Goal: Task Accomplishment & Management: Manage account settings

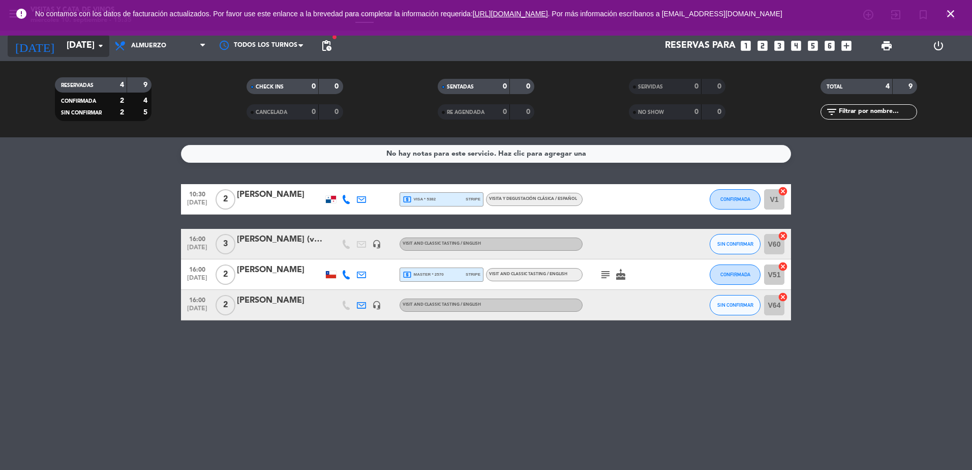
click at [68, 40] on input "[DATE]" at bounding box center [121, 46] width 118 height 20
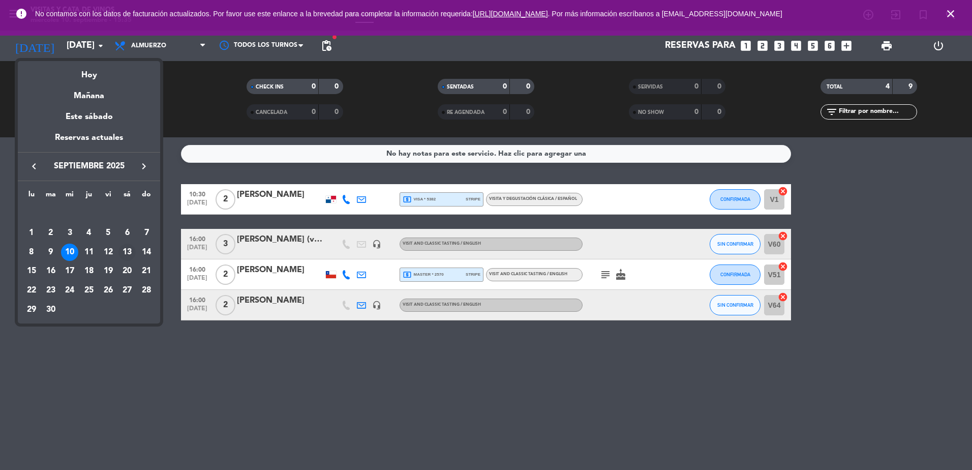
click at [132, 252] on div "13" at bounding box center [126, 252] width 17 height 17
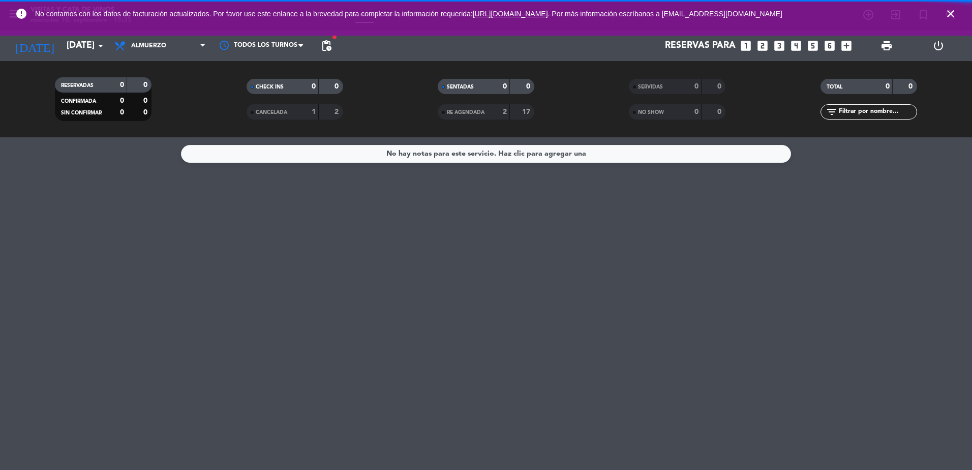
click at [948, 15] on icon "close" at bounding box center [951, 14] width 12 height 12
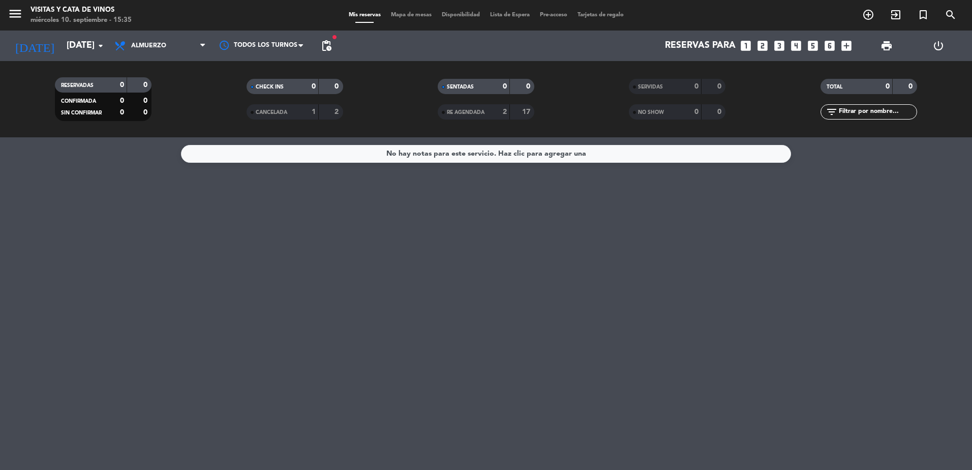
click at [16, 15] on icon "menu" at bounding box center [15, 13] width 15 height 15
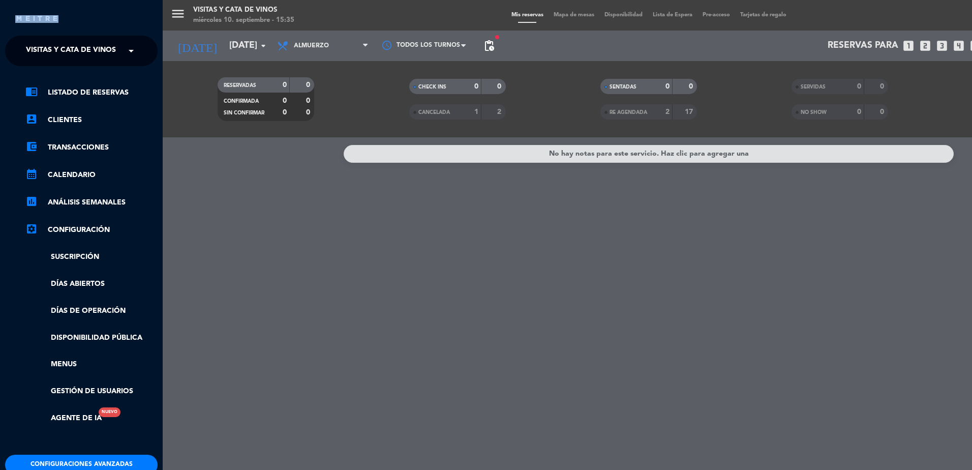
drag, startPoint x: 64, startPoint y: 29, endPoint x: 76, endPoint y: 36, distance: 14.3
click at [76, 36] on div "close × Visitas y Cata de Vinos × chrome_reader_mode Listado de Reservas accoun…" at bounding box center [81, 235] width 163 height 470
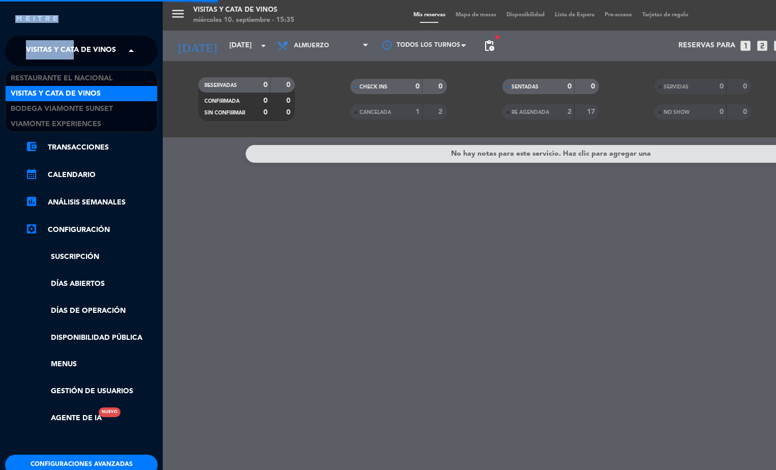
click at [126, 52] on span at bounding box center [133, 50] width 17 height 21
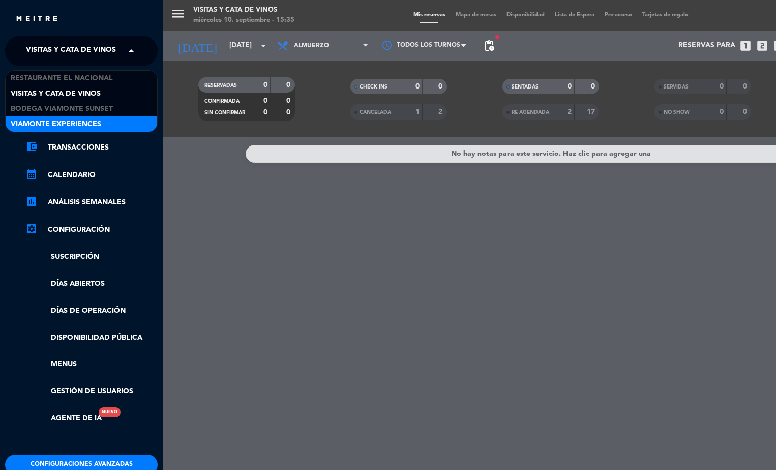
click at [105, 125] on div "Viamonte Experiences" at bounding box center [82, 123] width 152 height 15
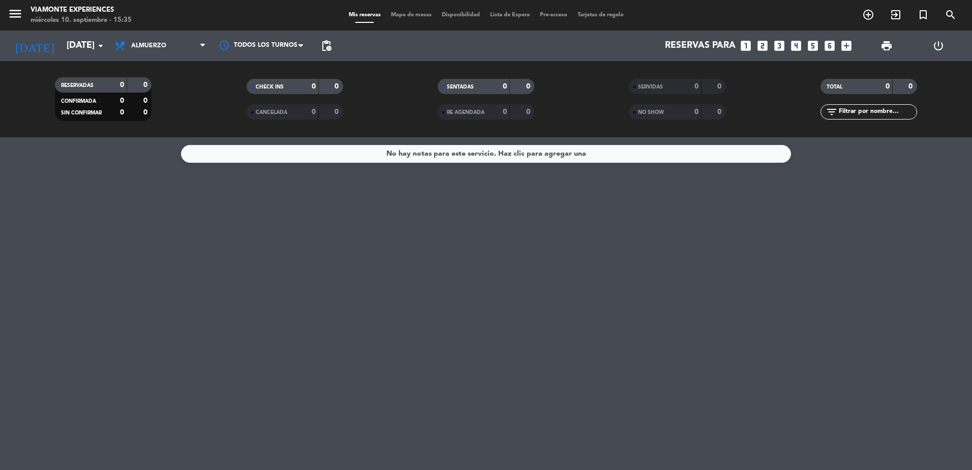
click at [6, 22] on div "menu [PERSON_NAME] Experiences [DATE] 10. septiembre - 15:35" at bounding box center [121, 16] width 243 height 24
click at [7, 22] on div "menu [PERSON_NAME] Experiences [DATE] 10. septiembre - 15:35" at bounding box center [121, 16] width 243 height 24
click at [9, 21] on icon "menu" at bounding box center [15, 13] width 15 height 15
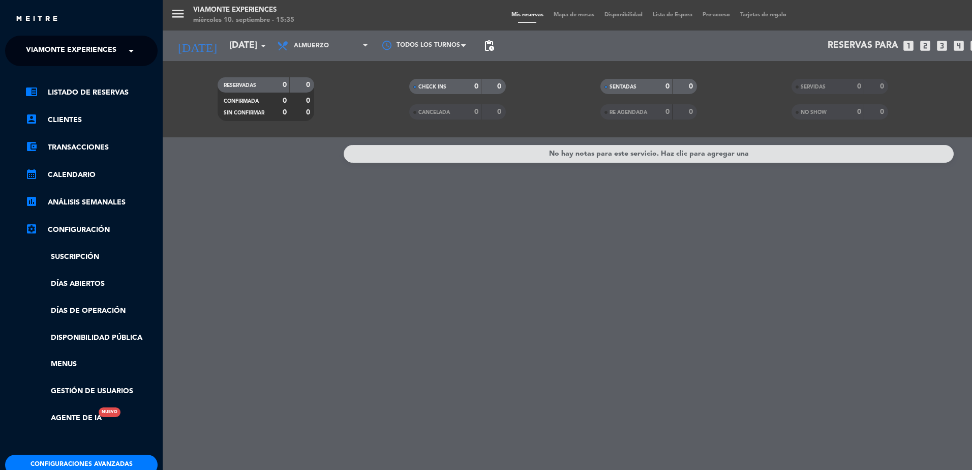
click at [94, 55] on span "Viamonte Experiences" at bounding box center [71, 50] width 91 height 21
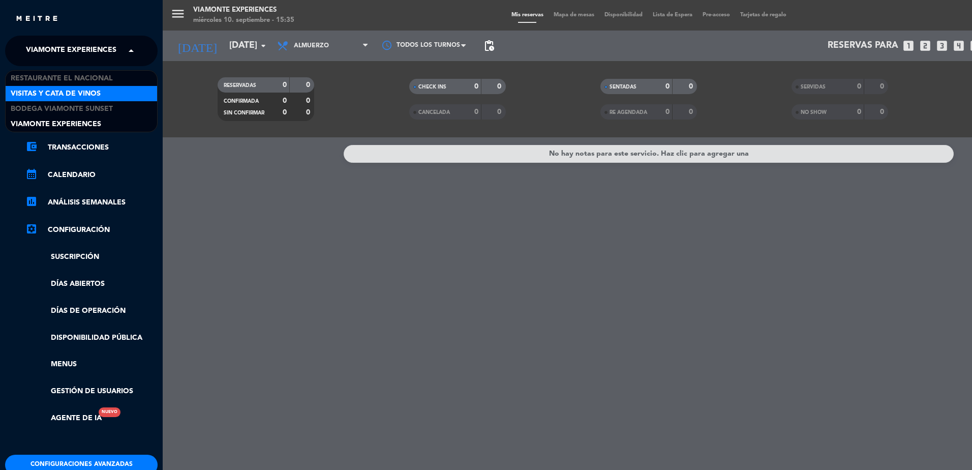
click at [91, 94] on span "Visitas y Cata de Vinos" at bounding box center [56, 94] width 90 height 12
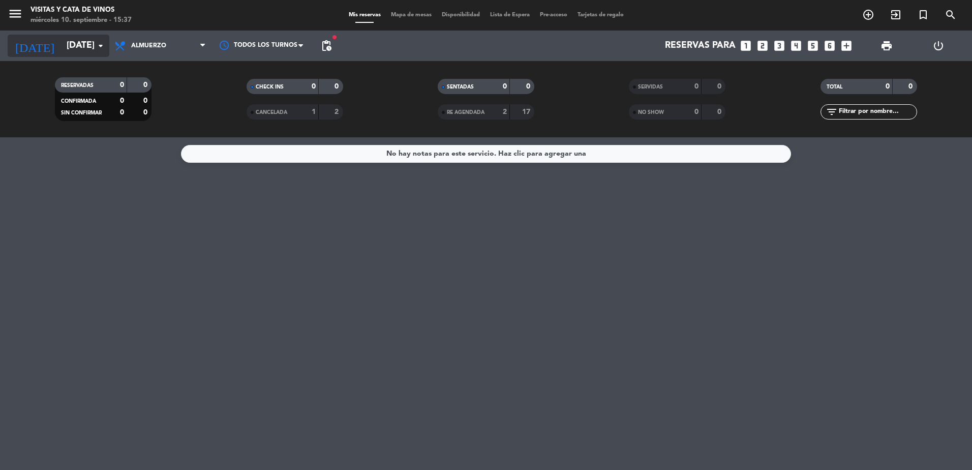
click at [62, 51] on input "[DATE]" at bounding box center [121, 46] width 118 height 20
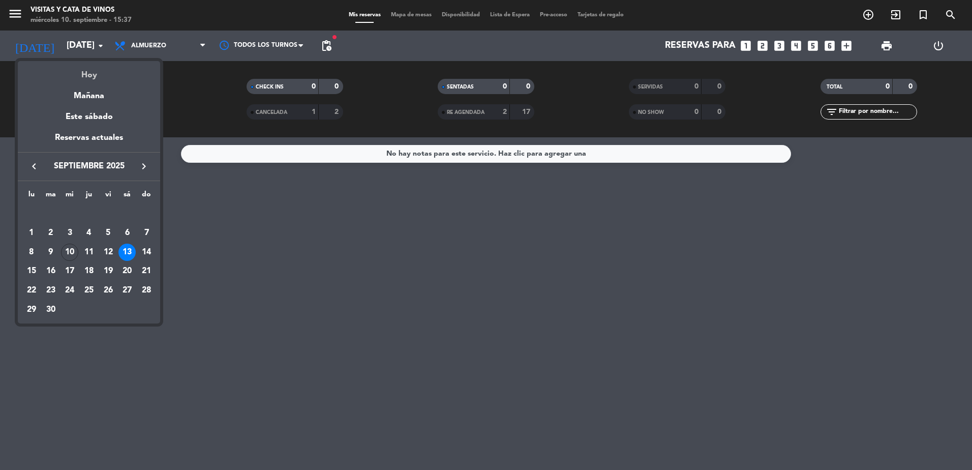
click at [95, 81] on div "Hoy" at bounding box center [89, 71] width 142 height 21
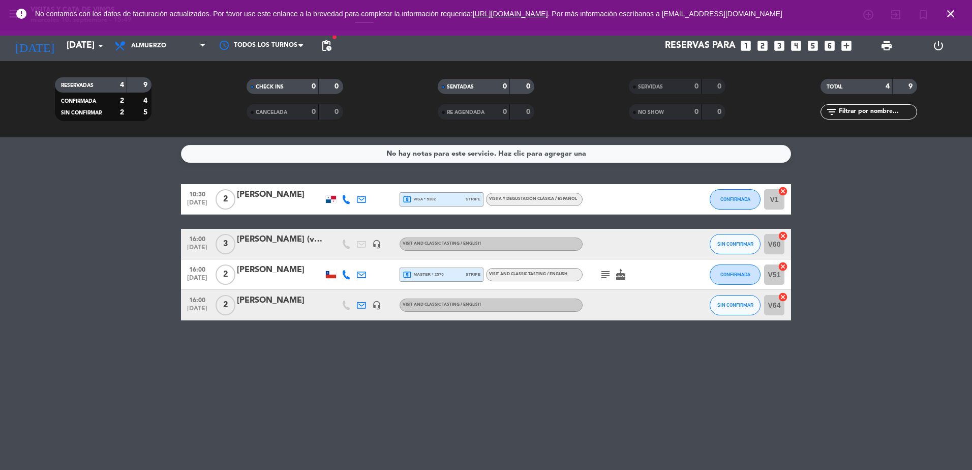
click at [198, 271] on span "16:00" at bounding box center [197, 269] width 25 height 12
click at [575, 337] on div "No hay notas para este servicio. Haz clic para agregar una 10:30 [DATE] 2 [PERS…" at bounding box center [486, 303] width 972 height 333
click at [427, 275] on span "local_atm master * 2570" at bounding box center [423, 274] width 41 height 9
click at [309, 352] on div "No hay notas para este servicio. Haz clic para agregar una 10:30 [DATE] 2 [PERS…" at bounding box center [486, 303] width 972 height 333
click at [205, 275] on span "[DATE]" at bounding box center [197, 281] width 25 height 12
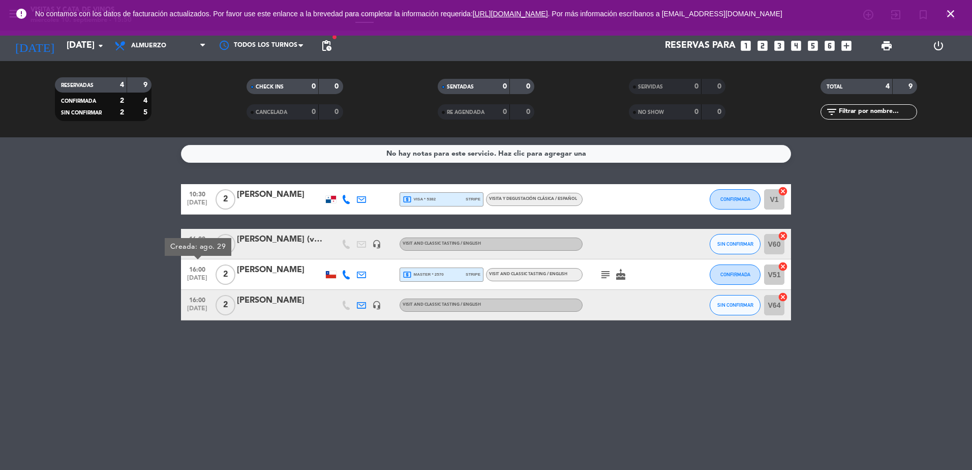
click at [261, 268] on div "[PERSON_NAME]" at bounding box center [280, 269] width 86 height 13
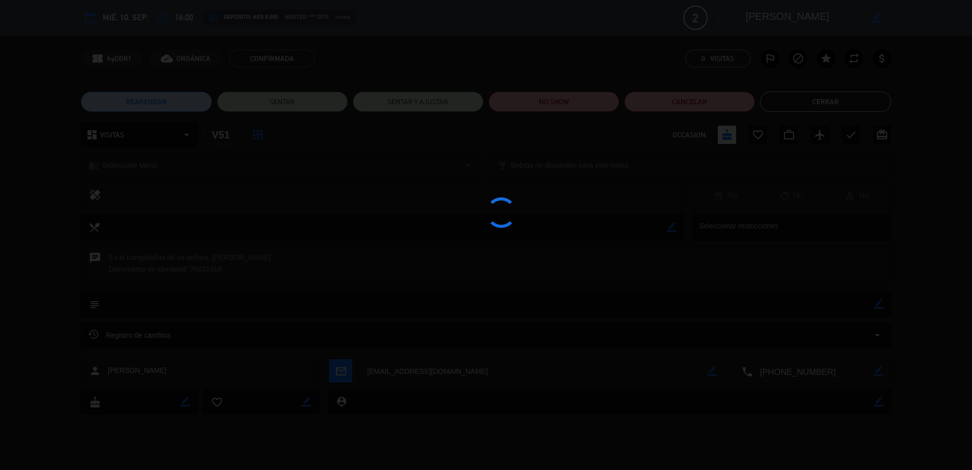
click at [870, 100] on div at bounding box center [486, 235] width 972 height 470
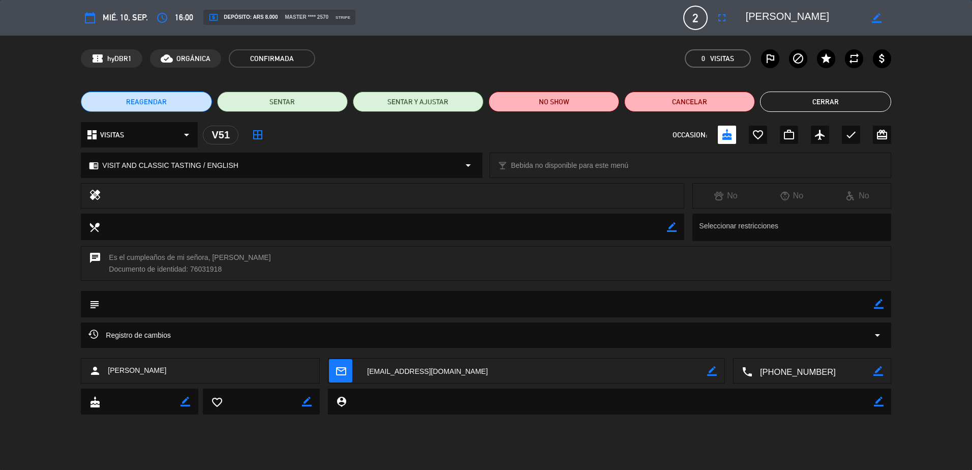
click at [864, 103] on button "Cerrar" at bounding box center [825, 102] width 131 height 20
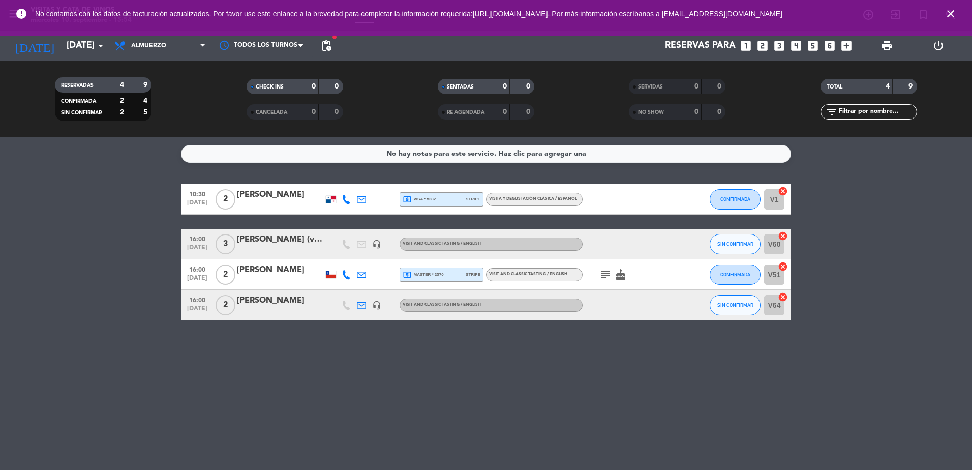
click at [342, 274] on icon at bounding box center [346, 274] width 9 height 9
click at [342, 259] on span "Copiar" at bounding box center [340, 257] width 21 height 11
click at [416, 273] on span "local_atm master * 2570" at bounding box center [423, 274] width 41 height 9
click at [75, 53] on input "[DATE]" at bounding box center [121, 46] width 118 height 20
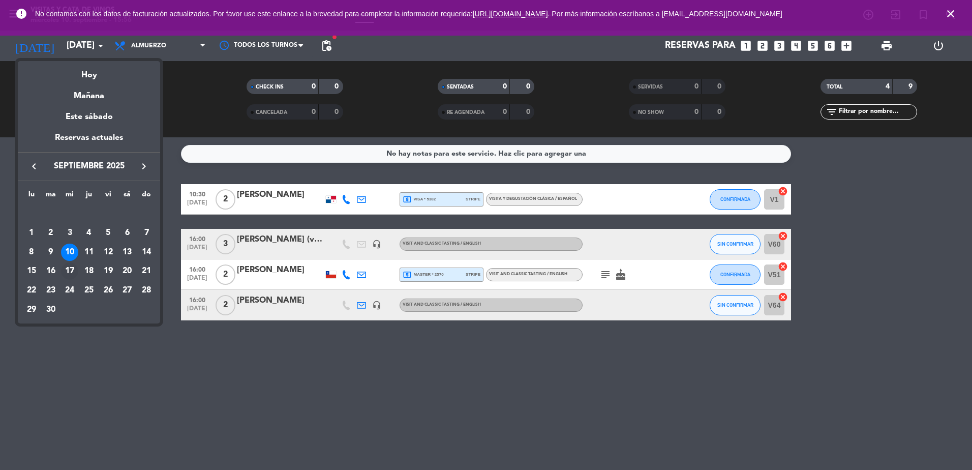
click at [67, 270] on div "17" at bounding box center [69, 270] width 17 height 17
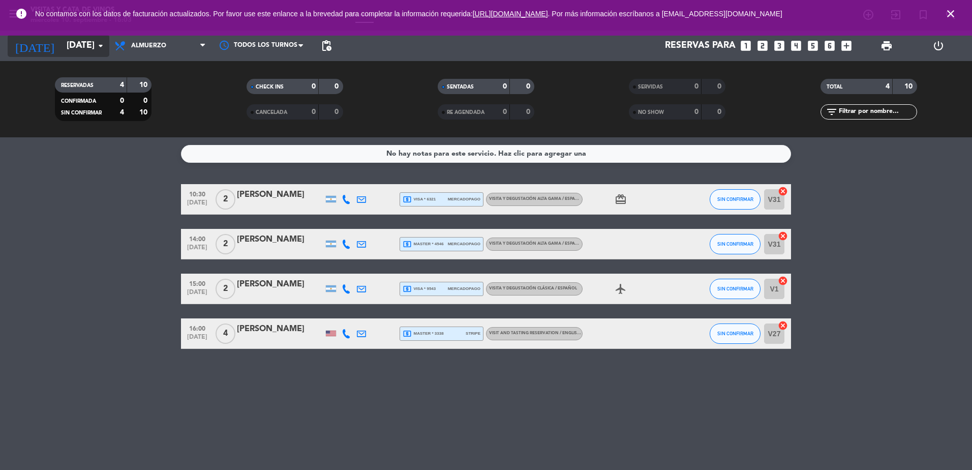
click at [72, 45] on input "[DATE]" at bounding box center [121, 46] width 118 height 20
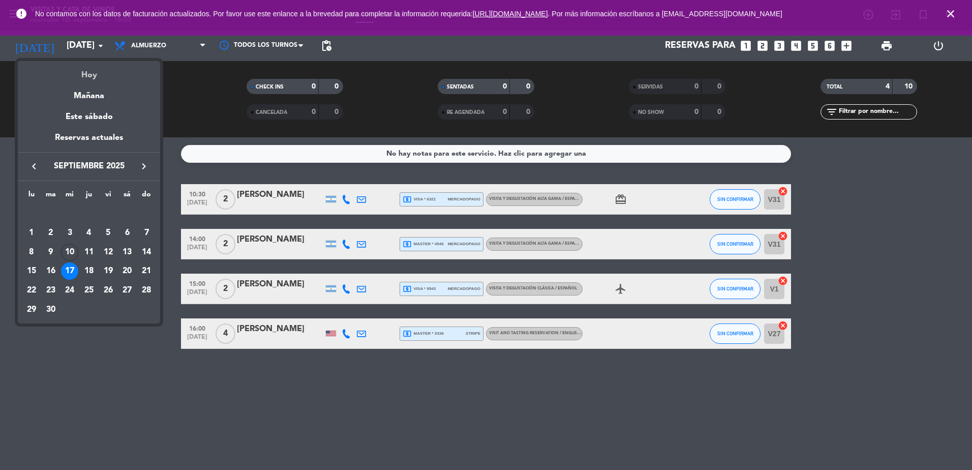
click at [92, 73] on div "Hoy" at bounding box center [89, 71] width 142 height 21
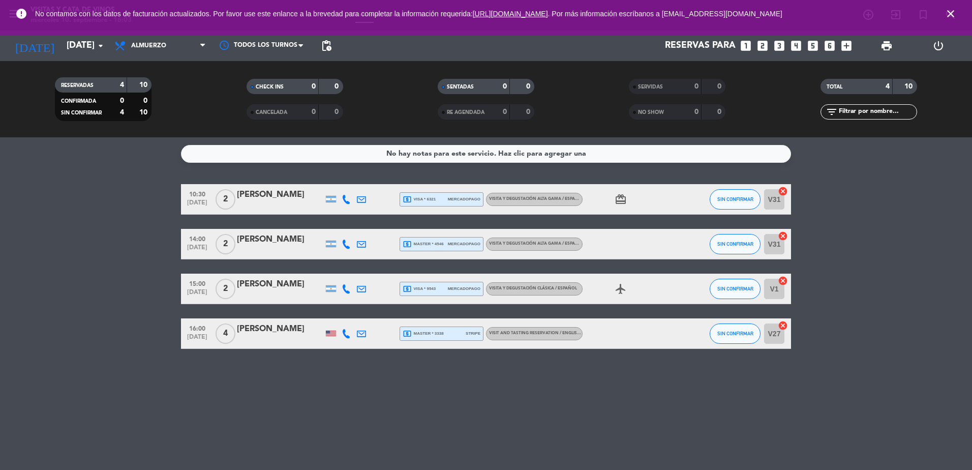
type input "[DATE]"
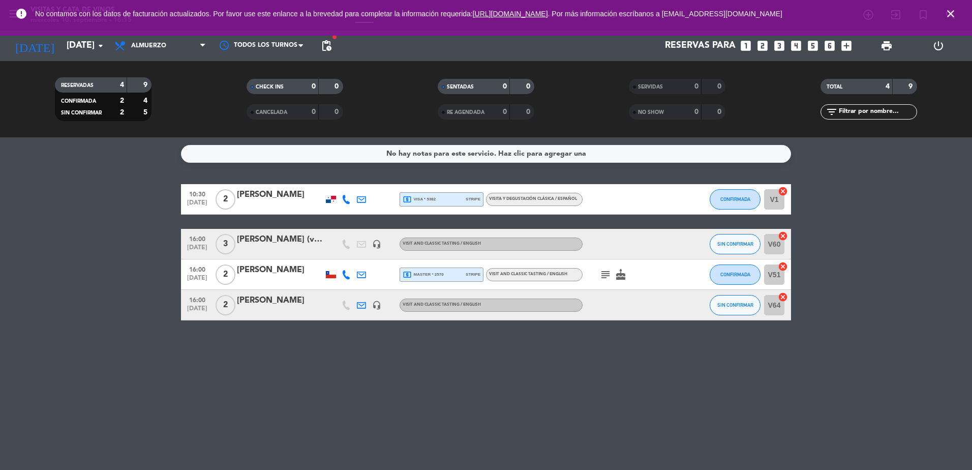
click at [264, 245] on div "[PERSON_NAME] (vistalba)" at bounding box center [280, 239] width 86 height 13
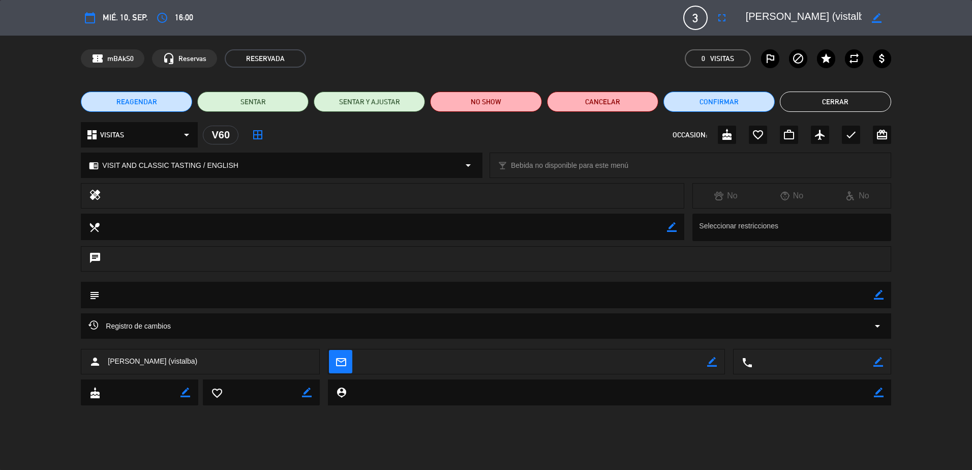
click at [847, 103] on button "Cerrar" at bounding box center [835, 102] width 111 height 20
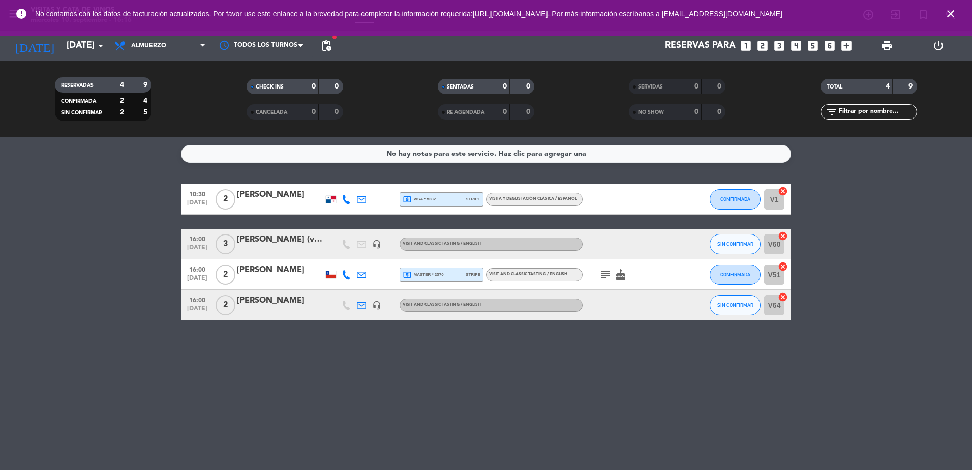
click at [536, 274] on span "VISIT AND CLASSIC TASTING / ENGLISH" at bounding box center [528, 274] width 78 height 4
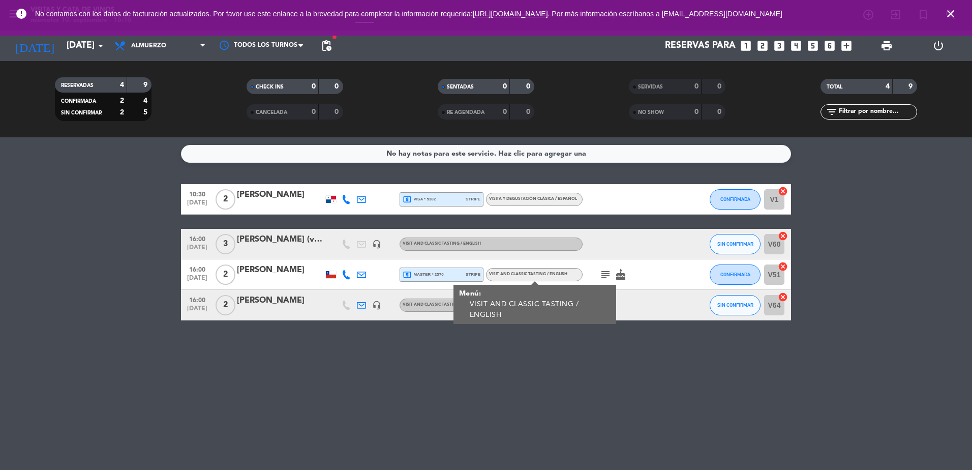
click at [403, 303] on span "VISIT AND CLASSIC TASTING / ENGLISH" at bounding box center [442, 305] width 78 height 4
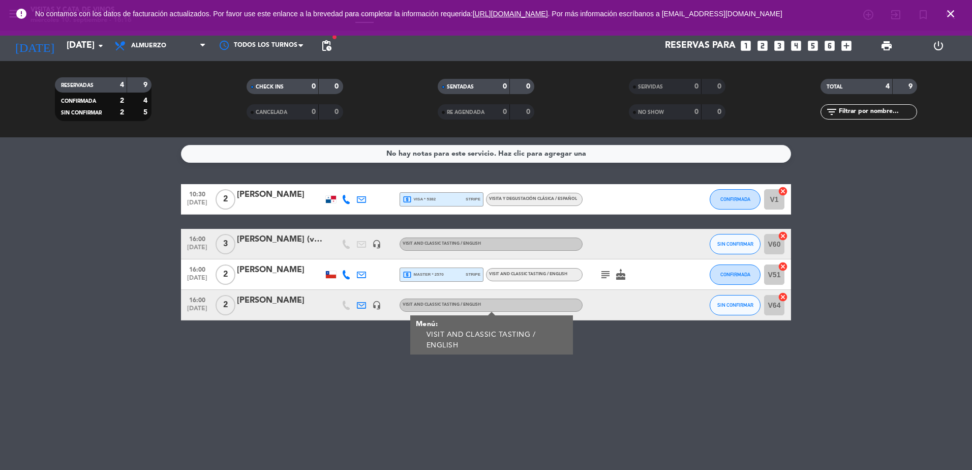
click at [691, 377] on div "No hay notas para este servicio. Haz clic para agregar una 10:30 [DATE] 2 [PERS…" at bounding box center [486, 303] width 972 height 333
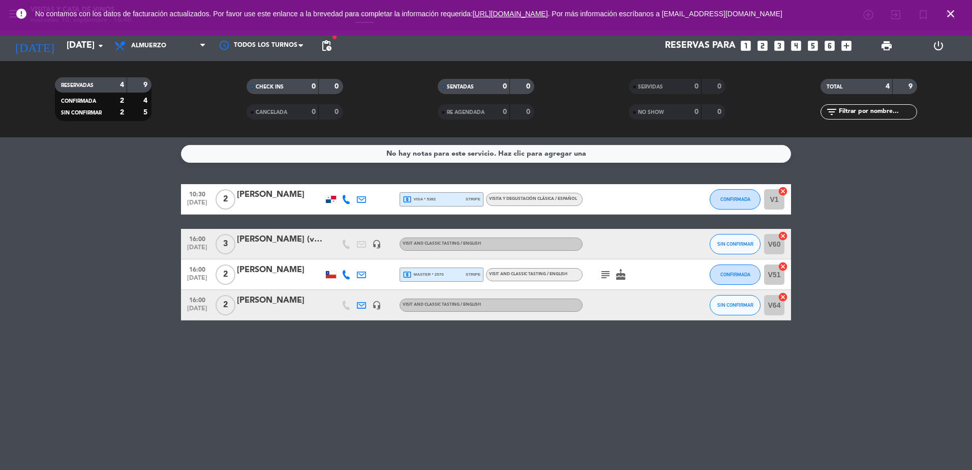
click at [197, 275] on span "[DATE]" at bounding box center [197, 281] width 25 height 12
click at [948, 13] on icon "close" at bounding box center [951, 14] width 12 height 12
click at [268, 194] on div "[PERSON_NAME]" at bounding box center [280, 194] width 86 height 13
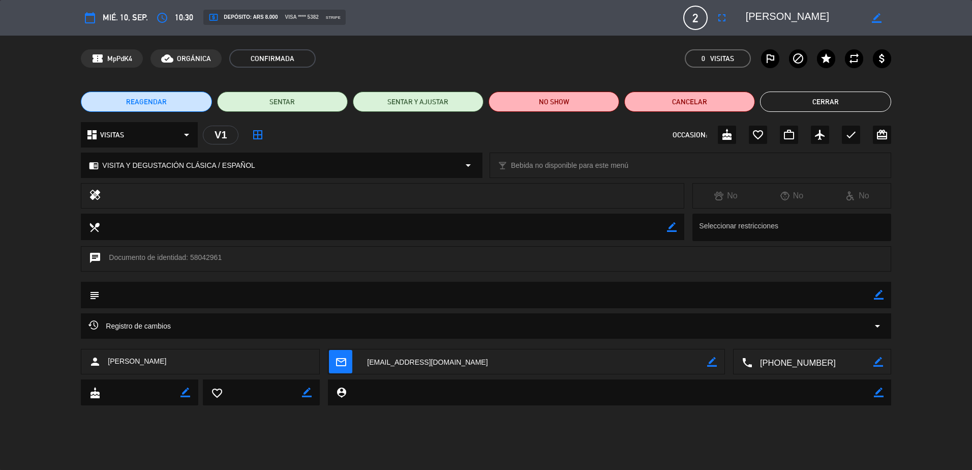
drag, startPoint x: 818, startPoint y: 19, endPoint x: 746, endPoint y: 23, distance: 71.8
click at [746, 23] on textarea at bounding box center [804, 18] width 116 height 18
